Goal: Information Seeking & Learning: Understand process/instructions

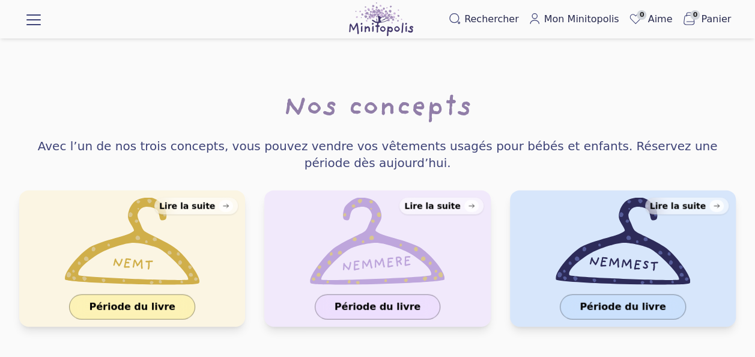
scroll to position [1230, 0]
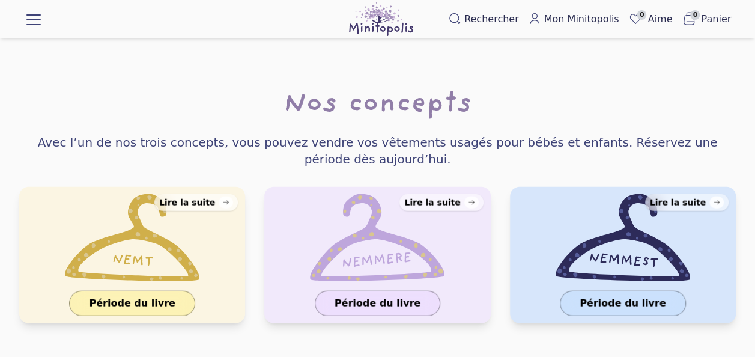
click at [225, 196] on icon at bounding box center [226, 202] width 14 height 12
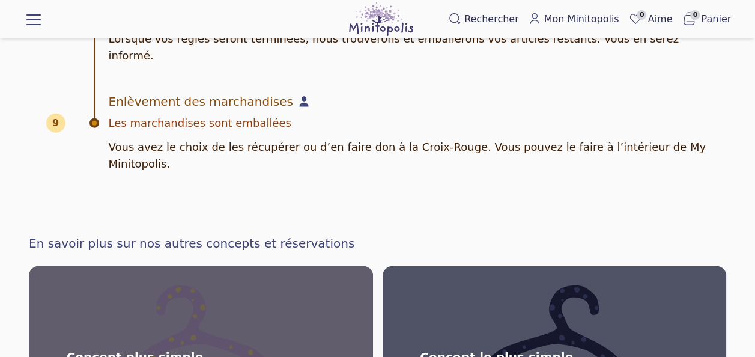
scroll to position [1481, 0]
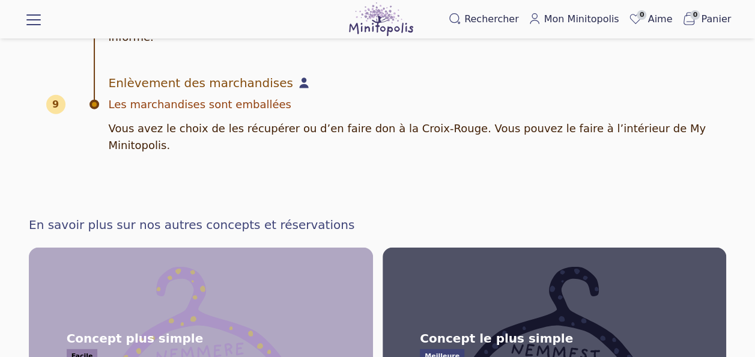
click at [198, 243] on span "Concept plus simple Facile Tout ce que vous devez savoir sur notre concept Easi…" at bounding box center [201, 333] width 354 height 180
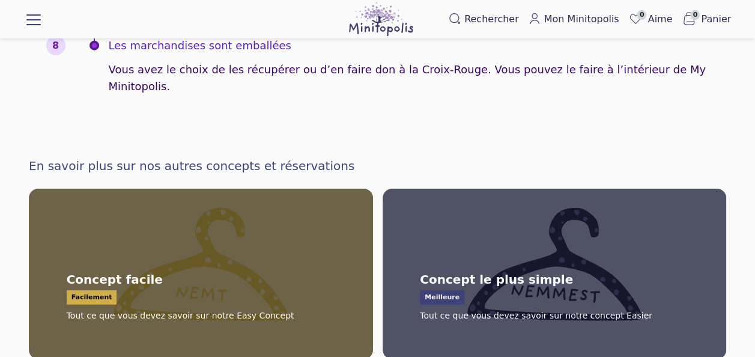
scroll to position [1458, 0]
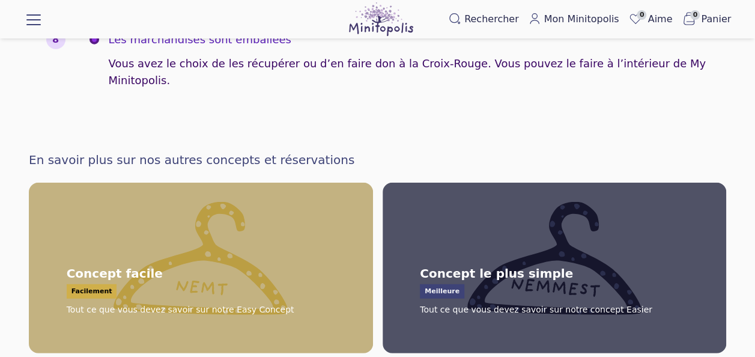
click at [162, 184] on span "Concept facile Facilement Tout ce que vous devez savoir sur notre Easy Concept" at bounding box center [201, 268] width 354 height 180
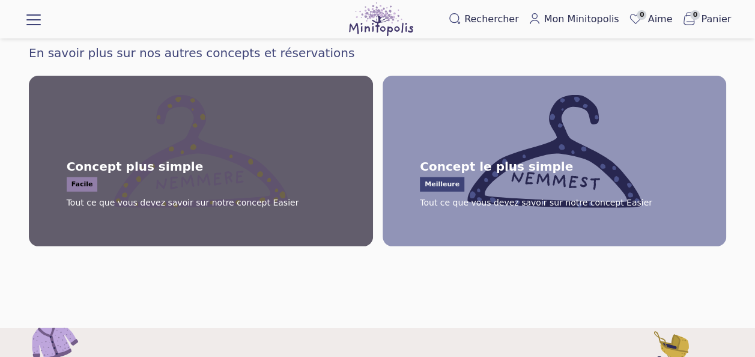
scroll to position [1655, 0]
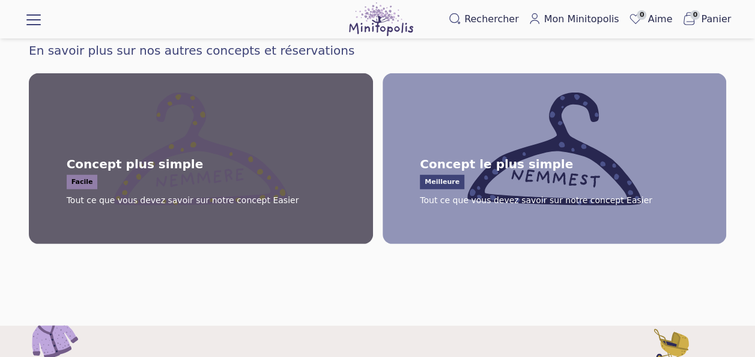
click at [509, 194] on span "Tout ce que vous devez savoir sur notre concept Easier" at bounding box center [536, 200] width 232 height 12
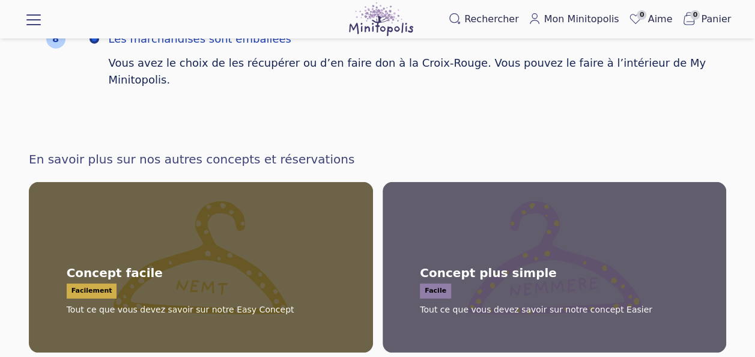
scroll to position [1526, 0]
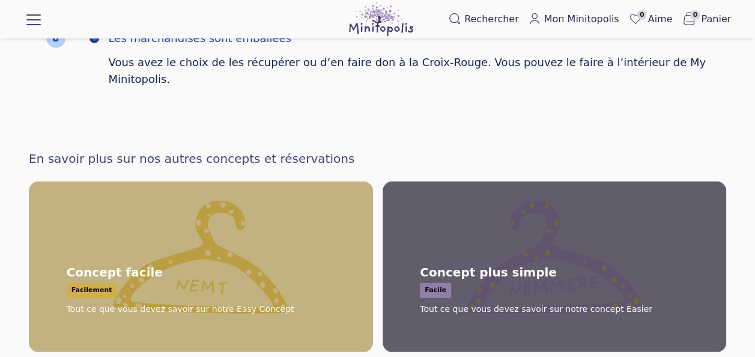
click at [267, 177] on span "Concept facile Facilement Tout ce que vous devez savoir sur notre Easy Concept" at bounding box center [201, 267] width 354 height 180
